Goal: Information Seeking & Learning: Learn about a topic

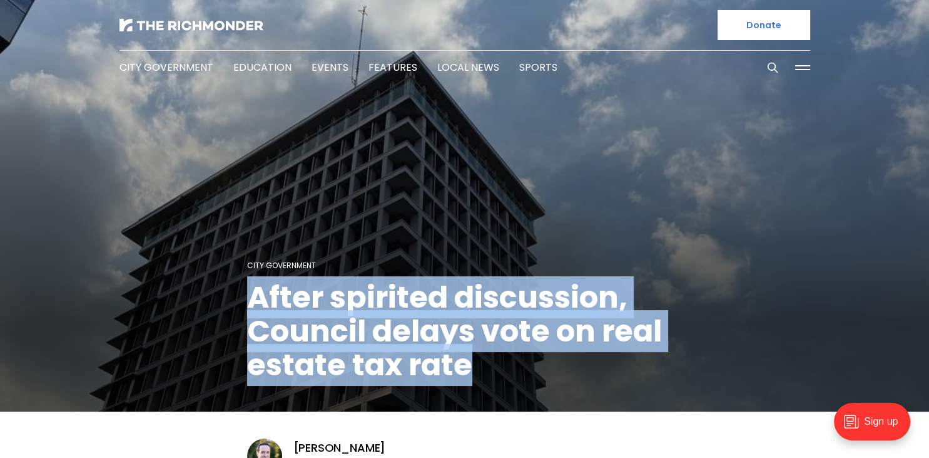
drag, startPoint x: 247, startPoint y: 294, endPoint x: 467, endPoint y: 361, distance: 230.3
click at [467, 361] on h1 "After spirited discussion, Council delays vote on real estate tax rate" at bounding box center [465, 330] width 436 height 101
copy h1 "After spirited discussion, Council delays vote on real estate tax rate"
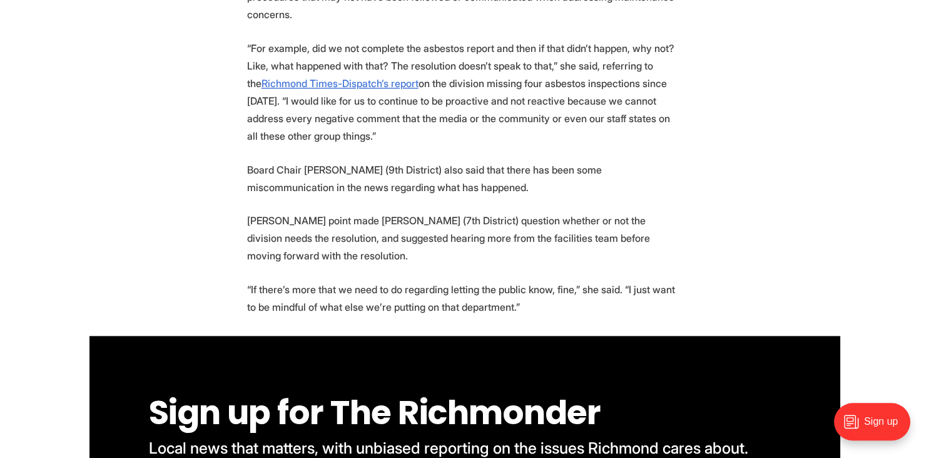
scroll to position [1586, 0]
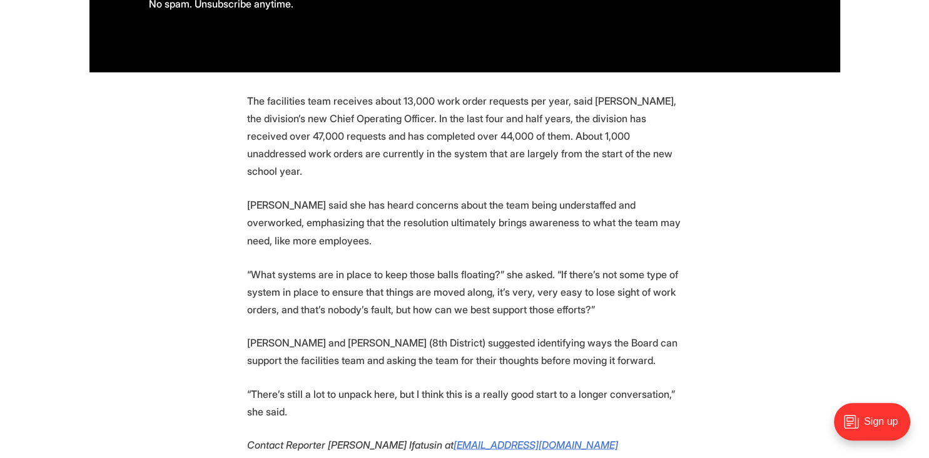
scroll to position [2115, 0]
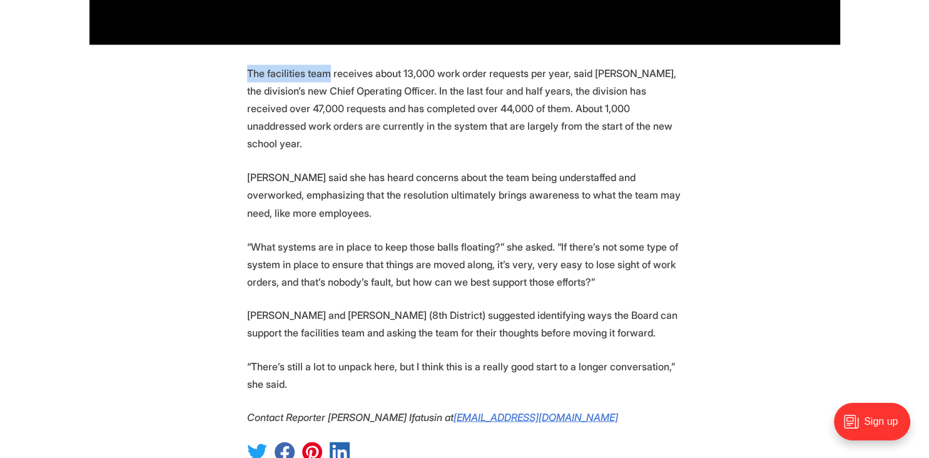
drag, startPoint x: 248, startPoint y: 88, endPoint x: 331, endPoint y: 91, distance: 82.7
click at [331, 91] on p "The facilities team receives about 13,000 work order requests per year, said [P…" at bounding box center [465, 108] width 436 height 88
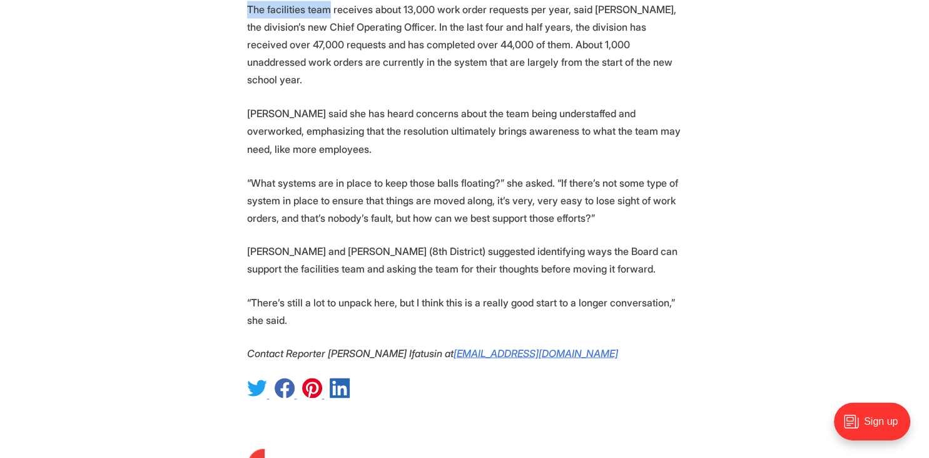
scroll to position [2181, 0]
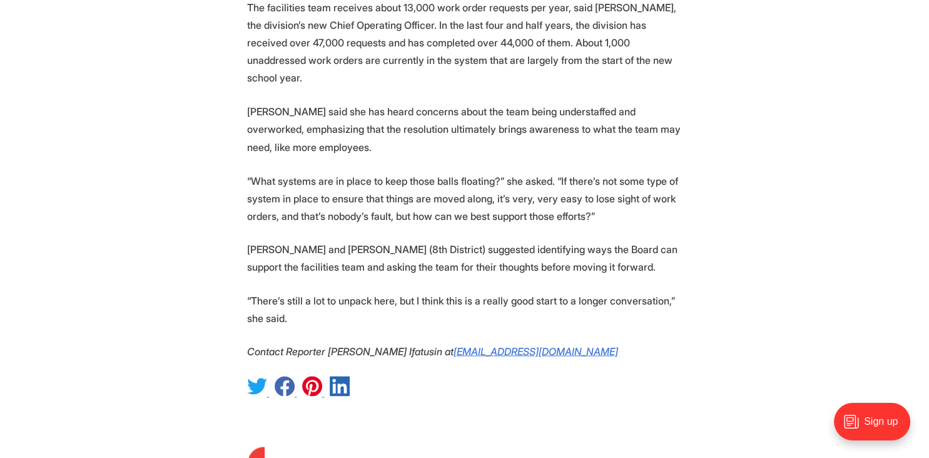
click at [254, 145] on p "[PERSON_NAME] said she has heard concerns about the team being understaffed and…" at bounding box center [465, 129] width 436 height 53
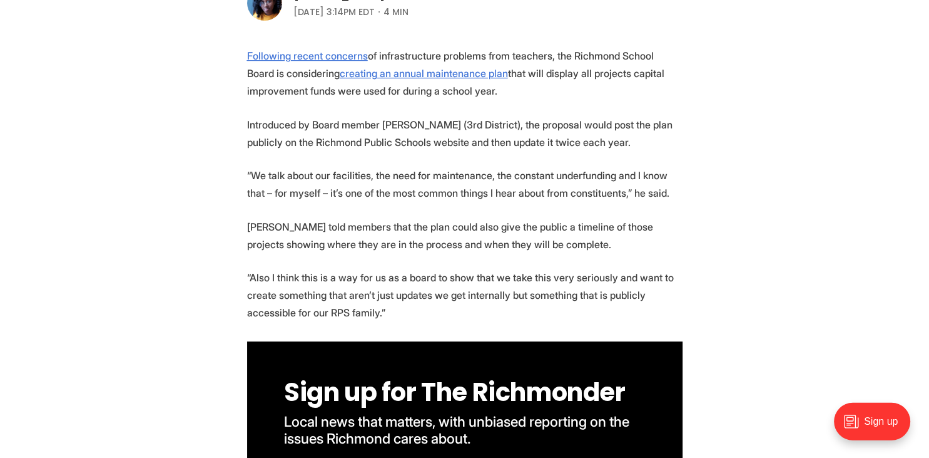
scroll to position [66, 0]
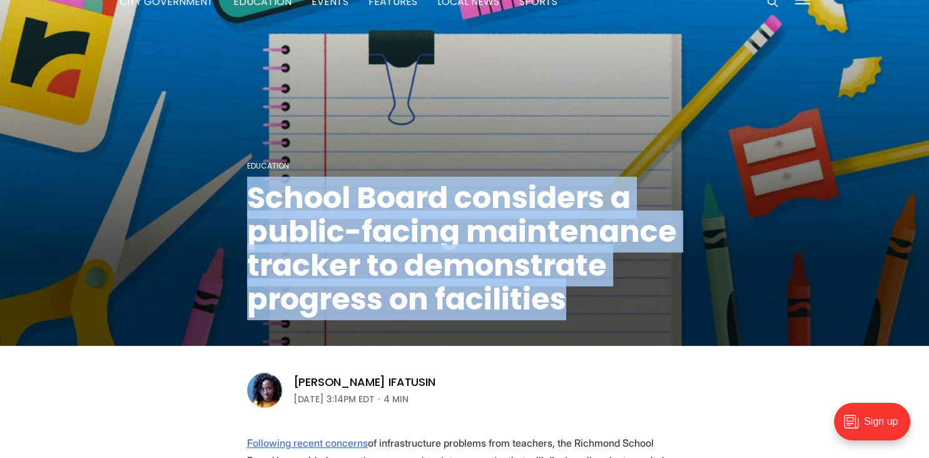
drag, startPoint x: 247, startPoint y: 201, endPoint x: 579, endPoint y: 300, distance: 346.2
click at [579, 300] on h1 "School Board considers a public-facing maintenance tracker to demonstrate progr…" at bounding box center [465, 248] width 436 height 135
copy h1 "School Board considers a public-facing maintenance tracker to demonstrate progr…"
